Goal: Submit feedback/report problem: Submit feedback/report problem

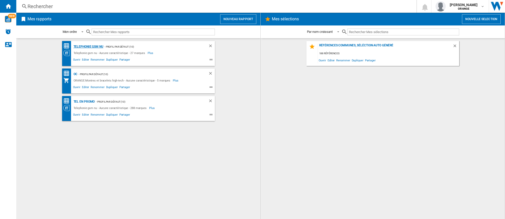
click at [89, 45] on div "Telephonie gsm nu" at bounding box center [87, 47] width 31 height 6
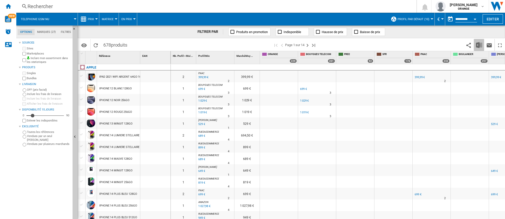
click at [480, 44] on img "Télécharger au format Excel" at bounding box center [479, 45] width 6 height 6
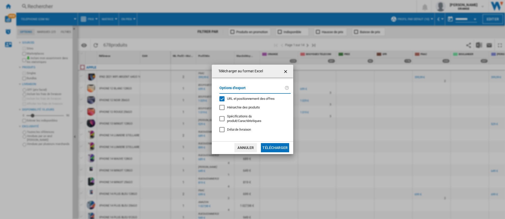
click at [221, 100] on div "URL et positionnement des offres" at bounding box center [222, 98] width 5 height 5
click at [278, 148] on button "Télécharger" at bounding box center [275, 147] width 28 height 9
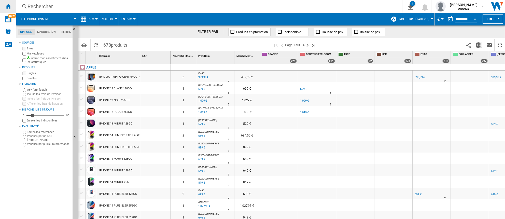
click at [8, 4] on ng-md-icon "Accueil" at bounding box center [8, 6] width 6 height 6
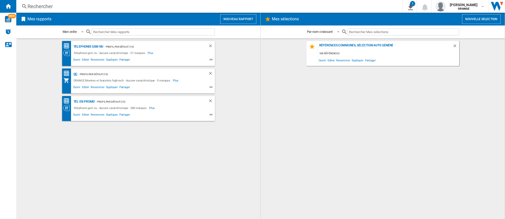
click at [75, 74] on div "OC" at bounding box center [74, 74] width 5 height 6
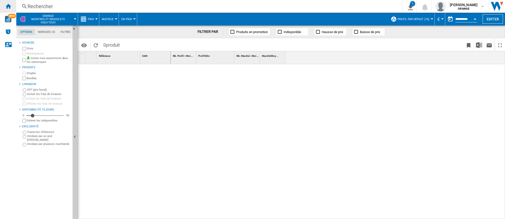
click at [9, 7] on ng-md-icon "Accueil" at bounding box center [8, 6] width 6 height 6
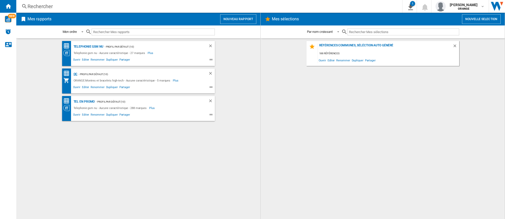
click at [76, 74] on div "OC" at bounding box center [74, 74] width 5 height 6
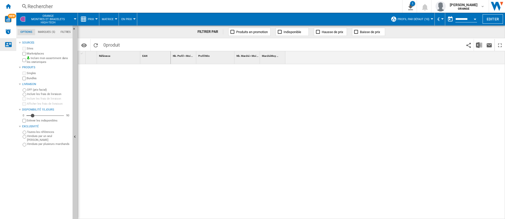
click at [9, 46] on ng-md-icon "Nous contacter" at bounding box center [8, 44] width 6 height 6
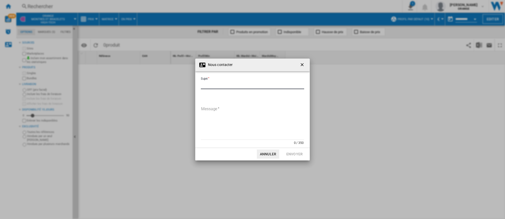
drag, startPoint x: 213, startPoint y: 84, endPoint x: 334, endPoint y: 123, distance: 126.2
click at [213, 85] on input "Sujet" at bounding box center [252, 86] width 103 height 8
type input "**********"
click at [222, 110] on textarea "Message" at bounding box center [252, 122] width 103 height 34
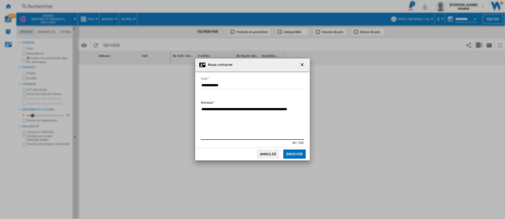
click at [288, 116] on textarea "**********" at bounding box center [252, 122] width 103 height 34
click at [252, 110] on textarea "**********" at bounding box center [252, 122] width 103 height 34
type textarea "**********"
click at [293, 153] on button "Envoyer" at bounding box center [295, 154] width 22 height 9
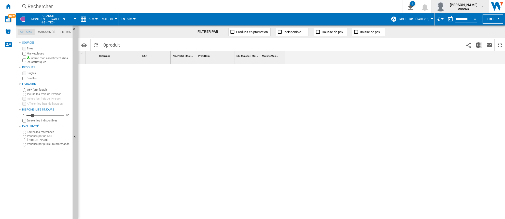
click at [485, 6] on md-icon "button" at bounding box center [483, 6] width 4 height 4
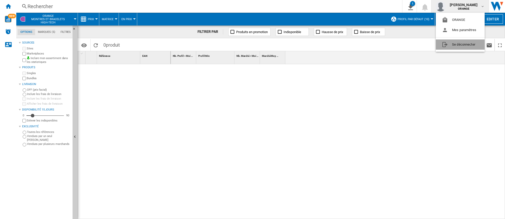
click at [465, 45] on button "Se déconnecter" at bounding box center [460, 44] width 49 height 10
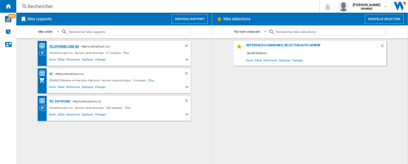
click at [63, 48] on div "Telephonie gsm nu" at bounding box center [63, 47] width 31 height 6
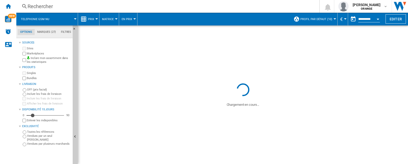
click at [95, 19] on div at bounding box center [96, 18] width 3 height 1
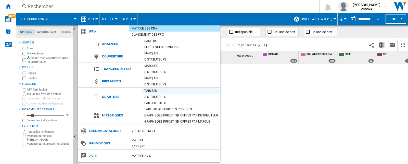
click at [151, 91] on div "Tableau" at bounding box center [181, 90] width 78 height 5
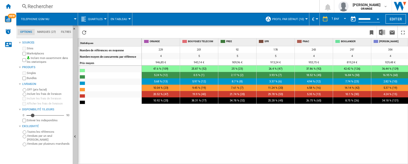
click at [357, 143] on div "229 201 92 178 243 297 354 93 297 221 4 5 5 5 4 4 4 5 3 2 946,85 € 943,14 € 909…" at bounding box center [275, 105] width 266 height 118
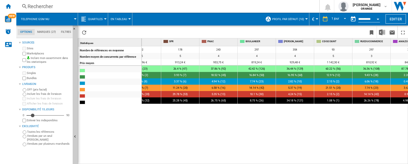
scroll to position [0, 116]
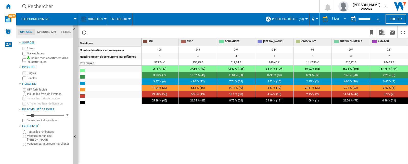
click at [360, 145] on div "229 201 92 178 243 297 354 93 297 221 4 5 5 5 4 4 4 5 3 2 946,85 € 943,14 € 909…" at bounding box center [275, 105] width 266 height 118
click at [350, 137] on div "229 201 92 178 243 297 354 93 297 221 4 5 5 5 4 4 4 5 3 2 946,85 € 943,14 € 909…" at bounding box center [275, 105] width 266 height 118
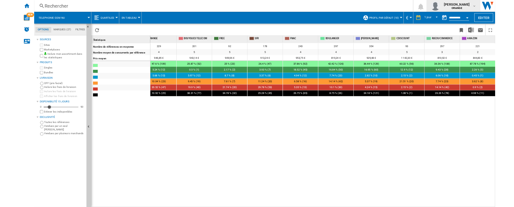
scroll to position [0, 10]
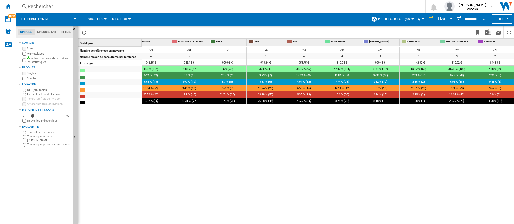
click at [368, 164] on div "229 201 92 178 243 297 354 93 297 221 4 5 5 5 4 4 4 5 3 2 946,85 € 943,14 € 909…" at bounding box center [328, 135] width 372 height 178
